Goal: Find contact information: Find contact information

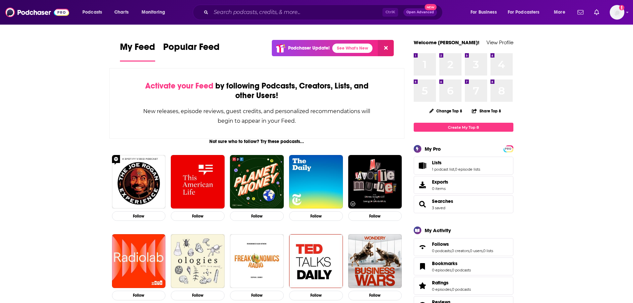
click at [262, 6] on div "Ctrl K Open Advanced New" at bounding box center [318, 12] width 250 height 15
click at [267, 10] on input "Search podcasts, credits, & more..." at bounding box center [297, 12] width 172 height 11
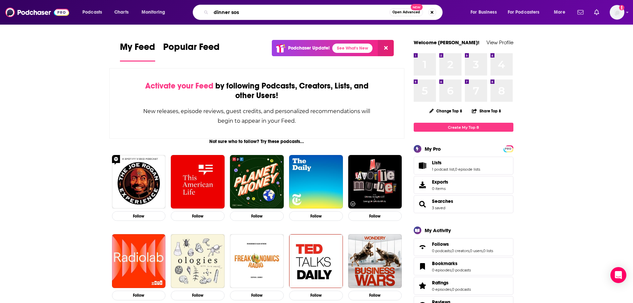
type input "dinner sos"
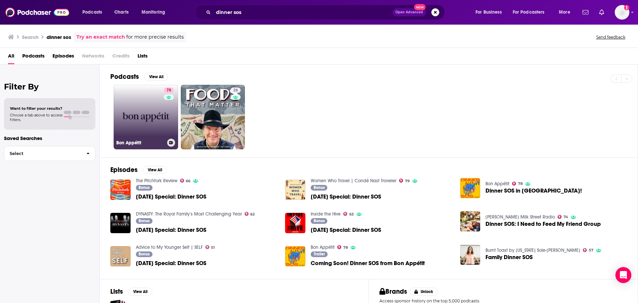
click at [138, 123] on link "78 Bon Appétit" at bounding box center [146, 117] width 65 height 65
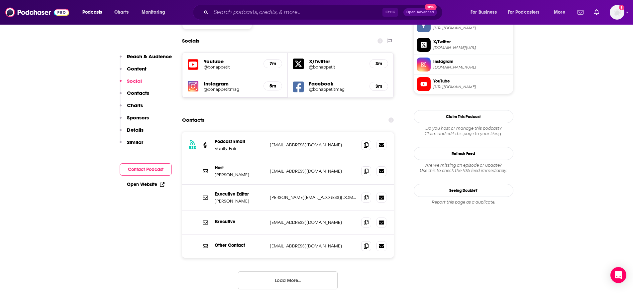
scroll to position [599, 0]
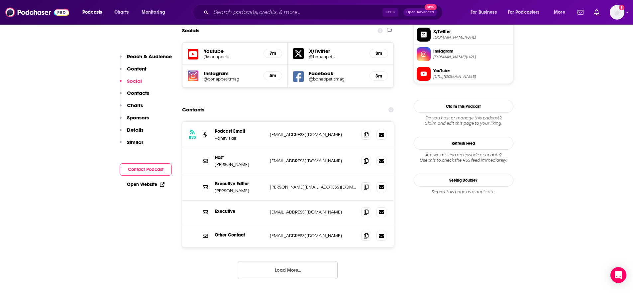
click at [292, 261] on button "Load More..." at bounding box center [288, 270] width 100 height 18
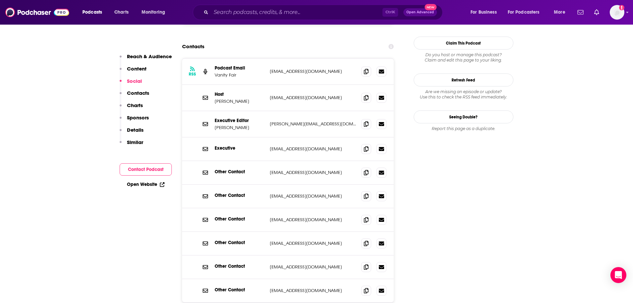
scroll to position [632, 0]
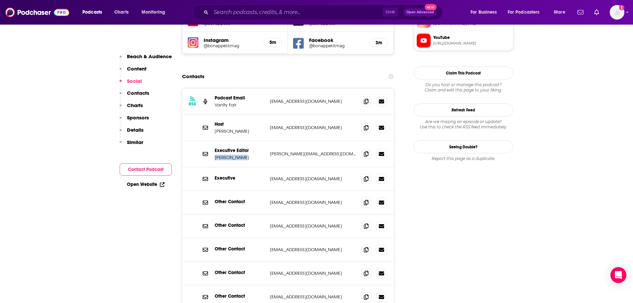
drag, startPoint x: 244, startPoint y: 118, endPoint x: 215, endPoint y: 119, distance: 28.9
click at [215, 155] on p "[PERSON_NAME]" at bounding box center [240, 158] width 50 height 6
drag, startPoint x: 213, startPoint y: 119, endPoint x: 243, endPoint y: 116, distance: 30.7
click at [243, 141] on div "Executive Editor [PERSON_NAME] [PERSON_NAME][EMAIL_ADDRESS][DOMAIN_NAME] [PERSO…" at bounding box center [288, 154] width 212 height 26
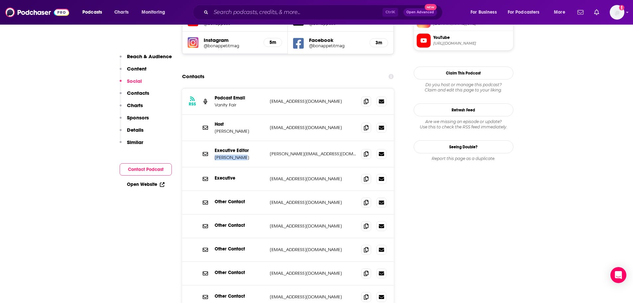
copy p "[PERSON_NAME]"
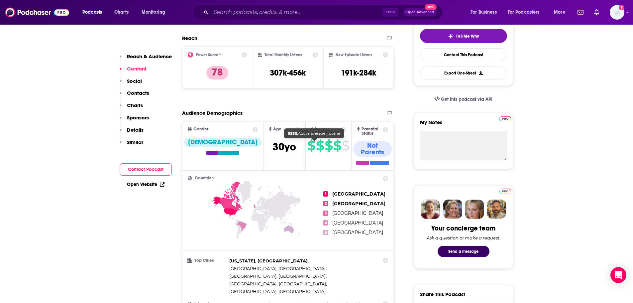
scroll to position [0, 0]
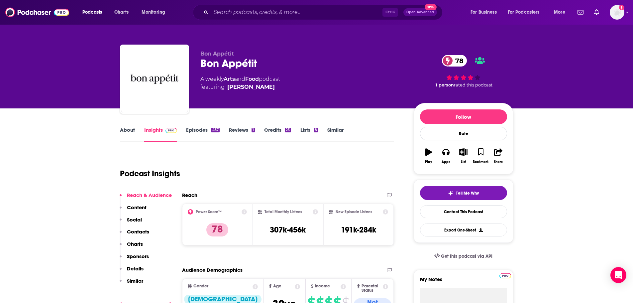
click at [208, 131] on link "Episodes 457" at bounding box center [202, 134] width 33 height 15
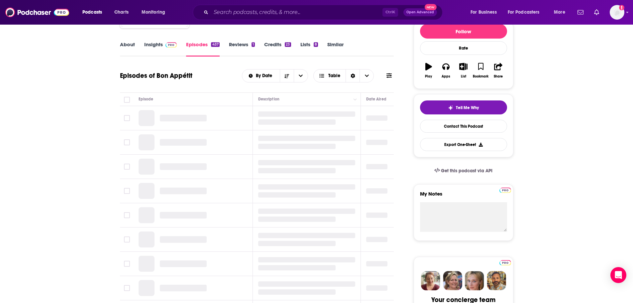
scroll to position [100, 0]
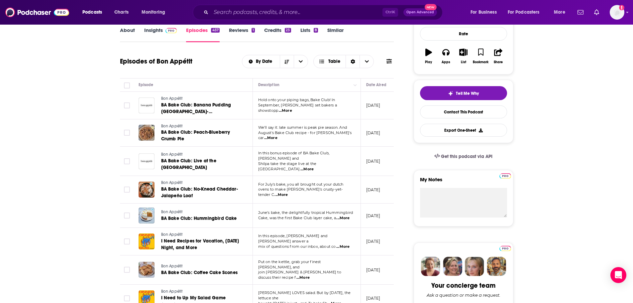
click at [292, 109] on span "...More" at bounding box center [285, 110] width 13 height 5
click at [343, 244] on span "...More" at bounding box center [343, 246] width 13 height 5
drag, startPoint x: 312, startPoint y: 212, endPoint x: 327, endPoint y: 213, distance: 15.0
click at [283, 215] on span "Cake, was the first Bake Club layer cake, a" at bounding box center [297, 217] width 78 height 5
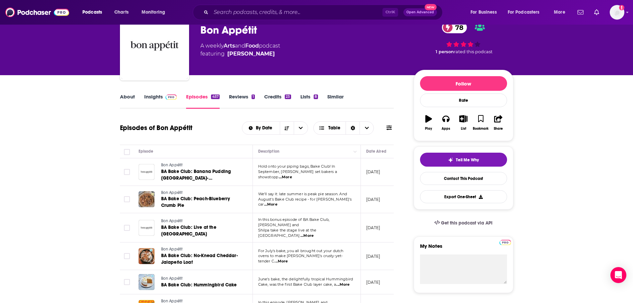
scroll to position [0, 0]
